Goal: Navigation & Orientation: Find specific page/section

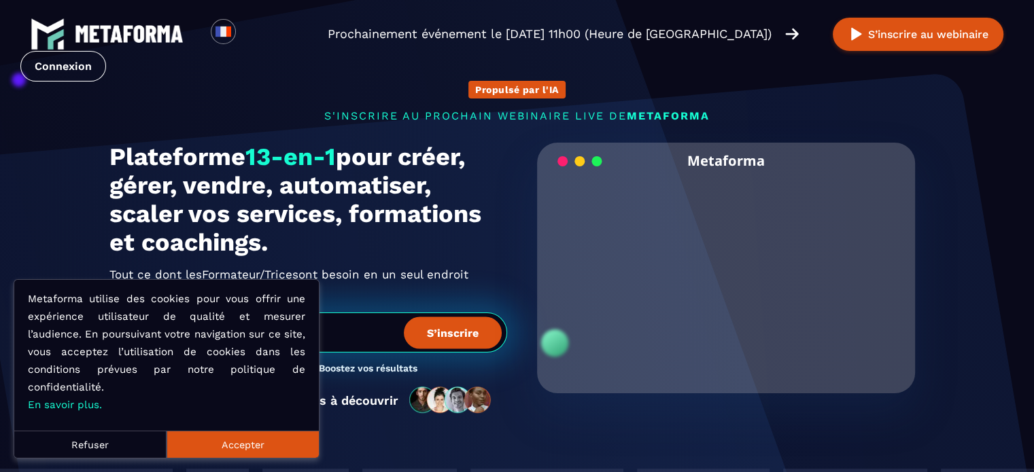
click at [239, 453] on button "Accepter" at bounding box center [243, 444] width 152 height 27
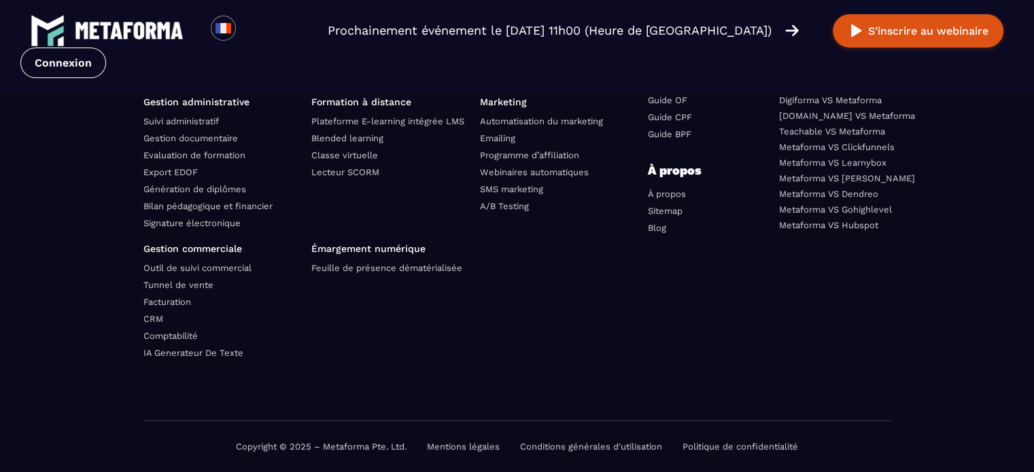
scroll to position [4835, 0]
click at [656, 190] on link "À propos" at bounding box center [667, 194] width 38 height 10
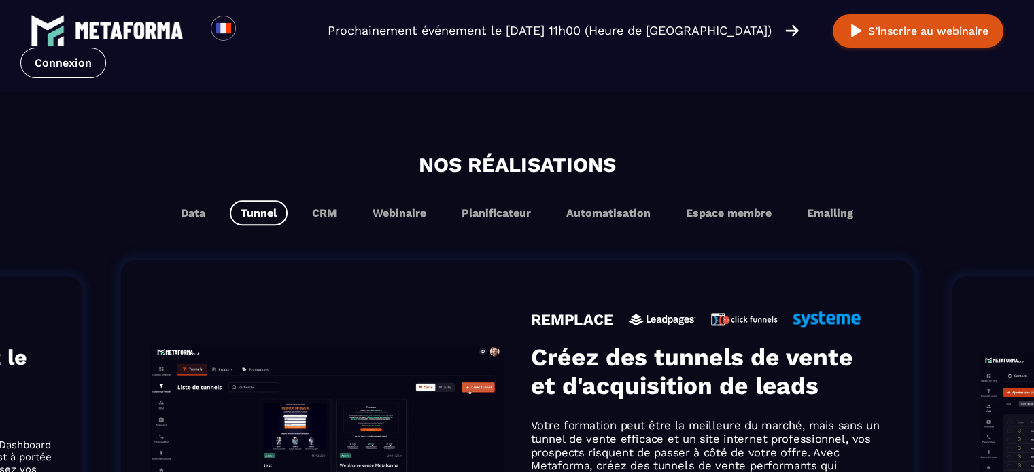
scroll to position [1652, 0]
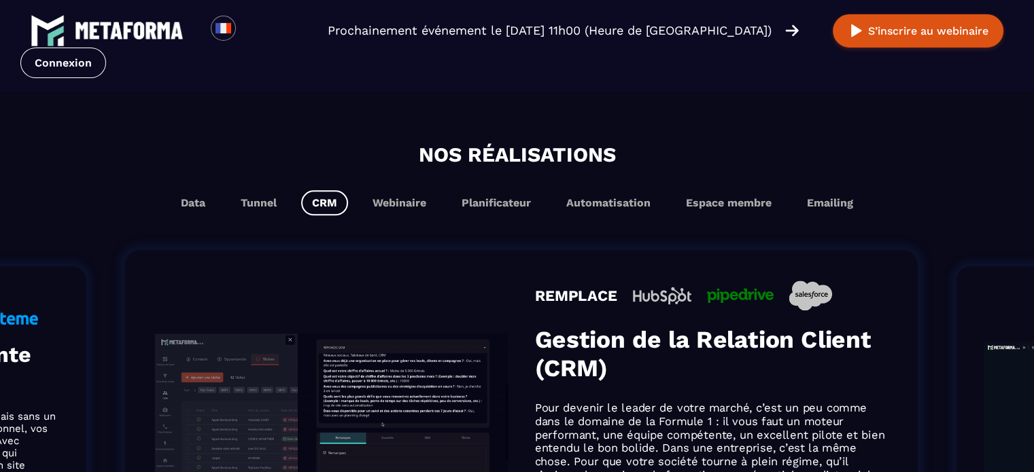
drag, startPoint x: 1025, startPoint y: 234, endPoint x: 1029, endPoint y: 263, distance: 29.5
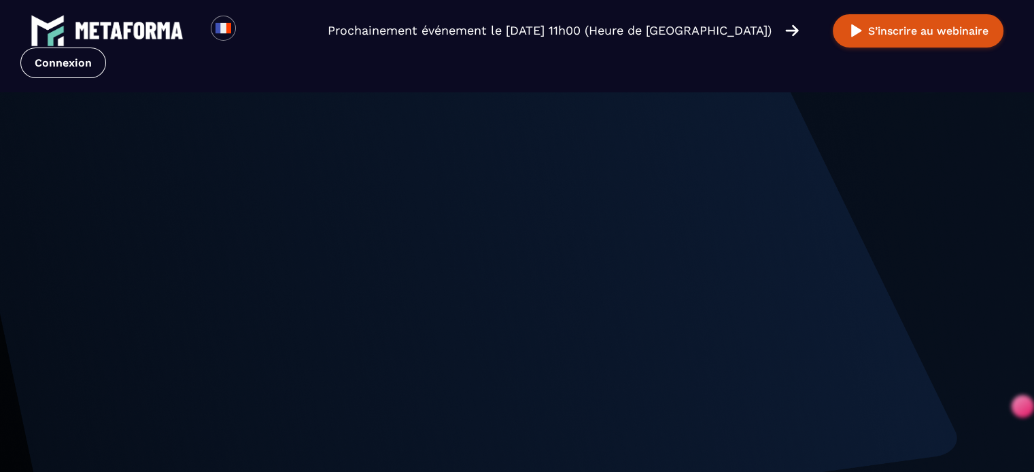
scroll to position [0, 0]
